Goal: Information Seeking & Learning: Find specific page/section

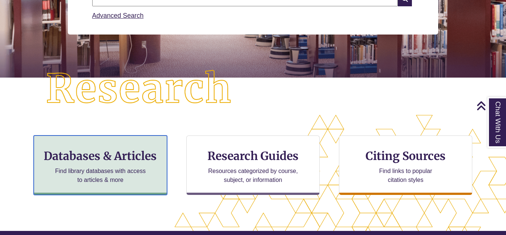
click at [90, 148] on div "Databases & Articles Find library databases with access to articles & more" at bounding box center [100, 164] width 133 height 59
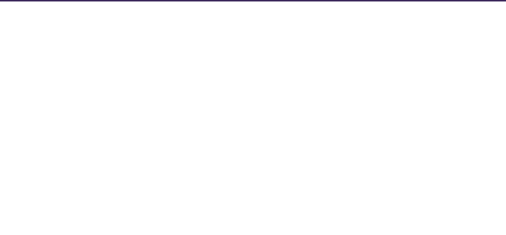
select select "Database Subject Filter"
select select "Database Types Filter"
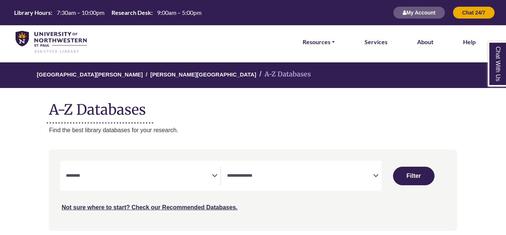
select select "Database Subject Filter"
select select "Database Types Filter"
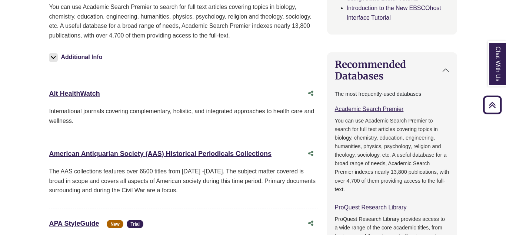
scroll to position [179, 0]
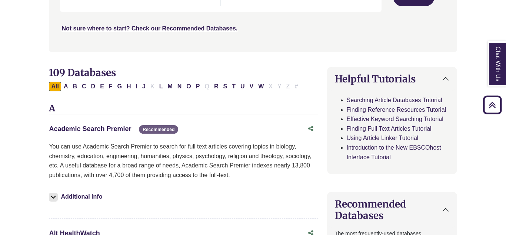
click at [84, 127] on link "Academic Search Premier This link opens in a new window" at bounding box center [90, 128] width 82 height 7
